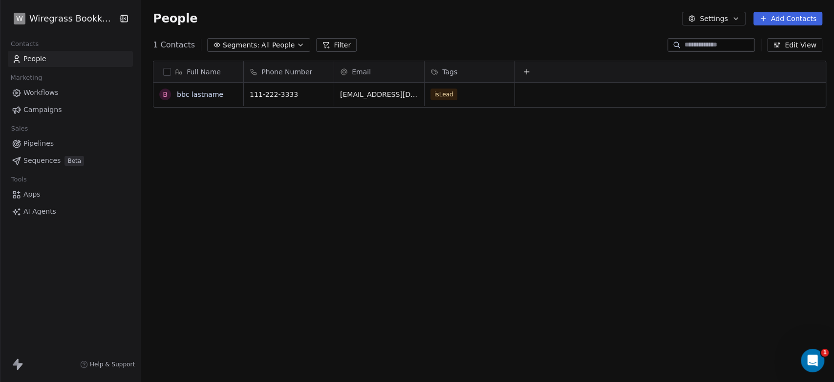
scroll to position [327, 688]
click at [31, 59] on span "People" at bounding box center [34, 59] width 23 height 10
click at [37, 90] on span "Workflows" at bounding box center [40, 92] width 35 height 10
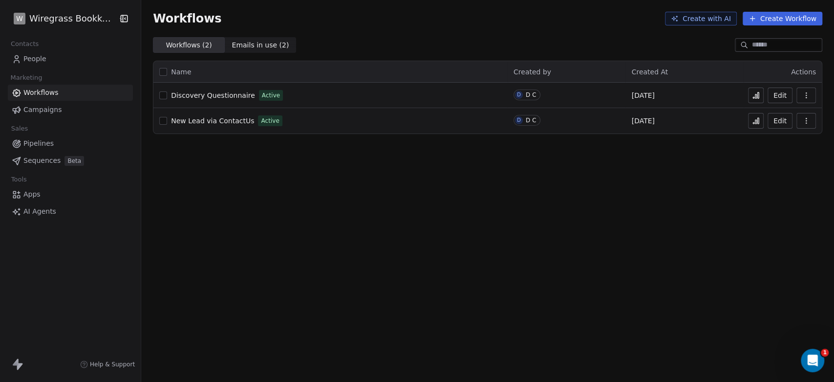
click at [815, 360] on icon "Open Intercom Messenger" at bounding box center [813, 360] width 16 height 16
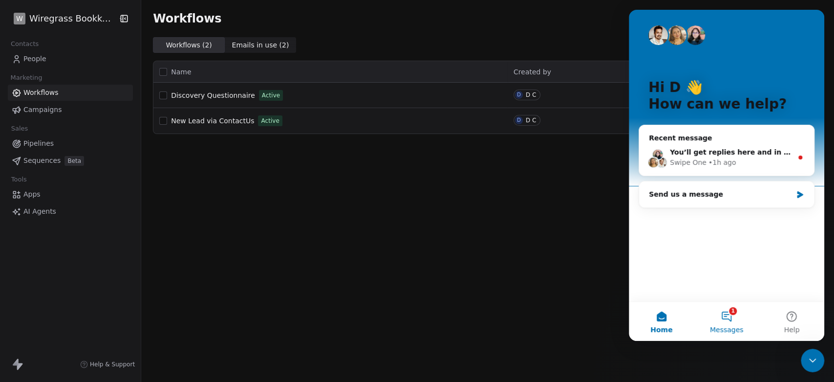
click at [729, 315] on button "1 Messages" at bounding box center [726, 320] width 65 height 39
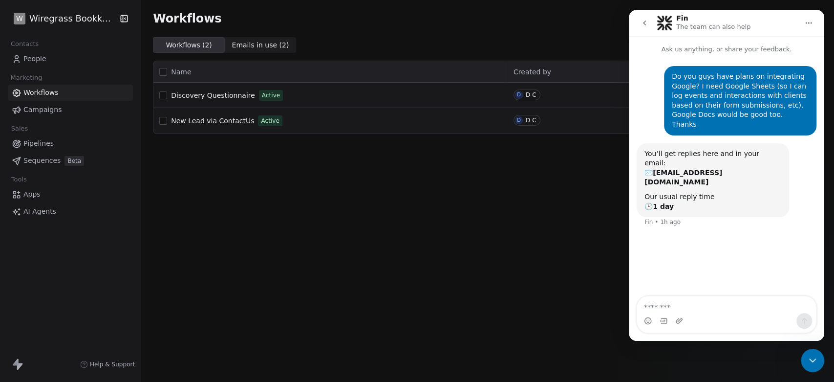
click at [806, 22] on icon "Home" at bounding box center [809, 22] width 6 height 1
click at [641, 25] on icon "go back" at bounding box center [644, 23] width 8 height 8
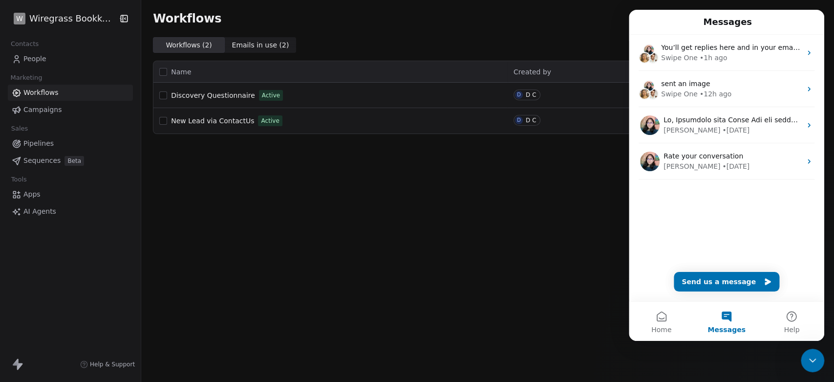
click at [812, 363] on icon "Close Intercom Messenger" at bounding box center [813, 360] width 12 height 12
